Goal: Find specific page/section: Find specific page/section

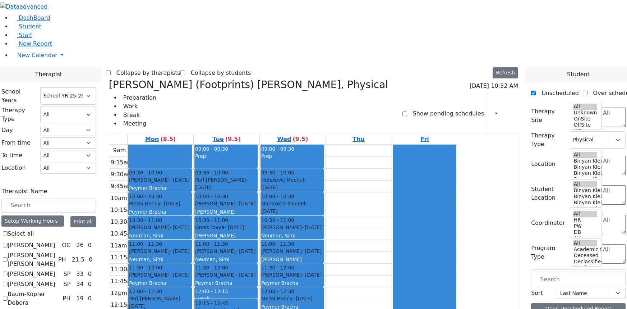
select select "212"
select select "2"
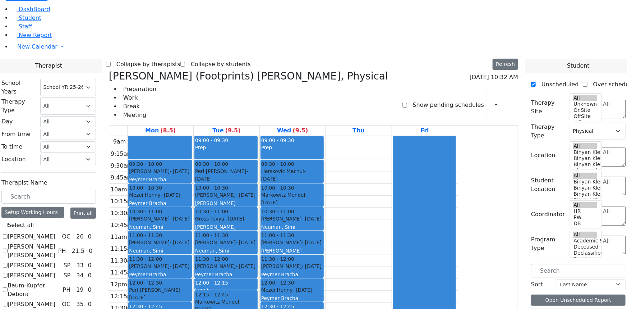
scroll to position [20, 0]
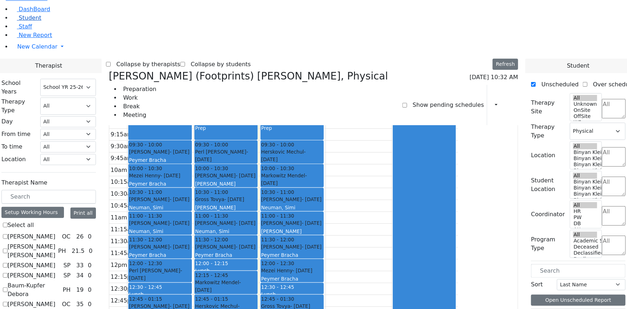
click at [32, 21] on link "Student" at bounding box center [26, 17] width 30 height 7
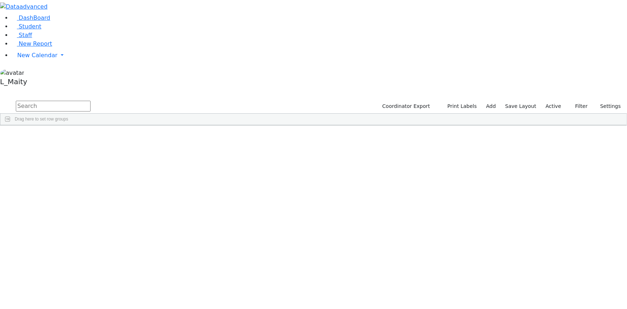
scroll to position [1991, 0]
click at [121, 230] on div "[PERSON_NAME]" at bounding box center [100, 235] width 41 height 10
